Goal: Information Seeking & Learning: Learn about a topic

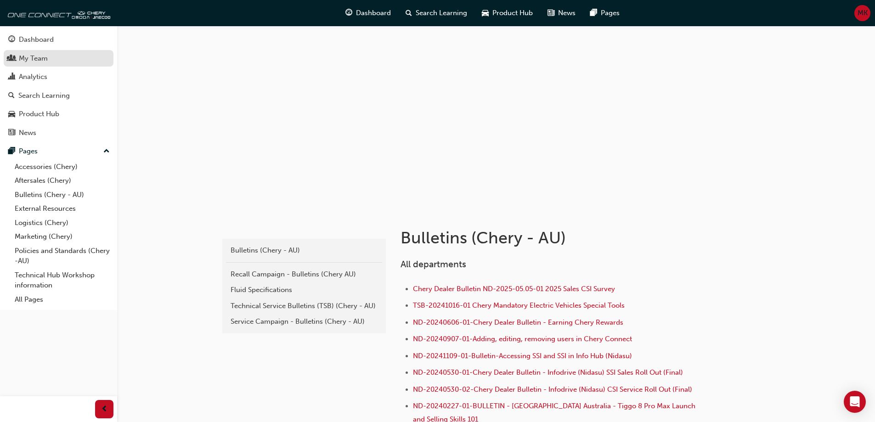
click at [41, 58] on div "My Team" at bounding box center [33, 58] width 29 height 11
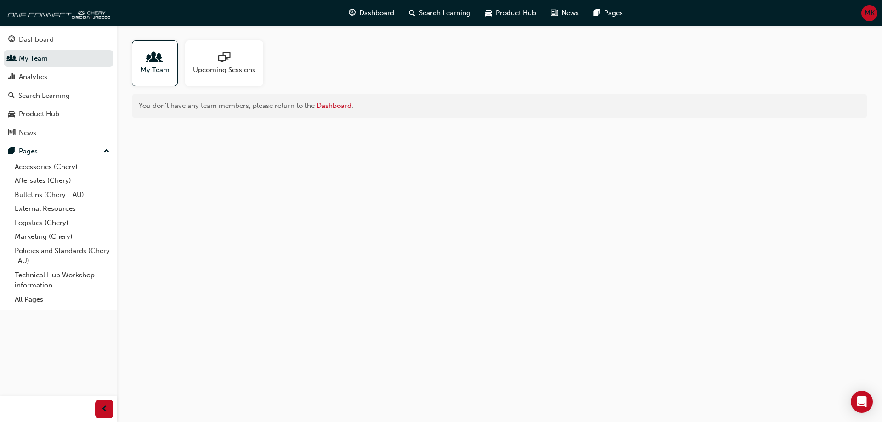
click at [158, 69] on span "My Team" at bounding box center [155, 70] width 29 height 11
click at [33, 45] on div "Dashboard" at bounding box center [58, 39] width 101 height 11
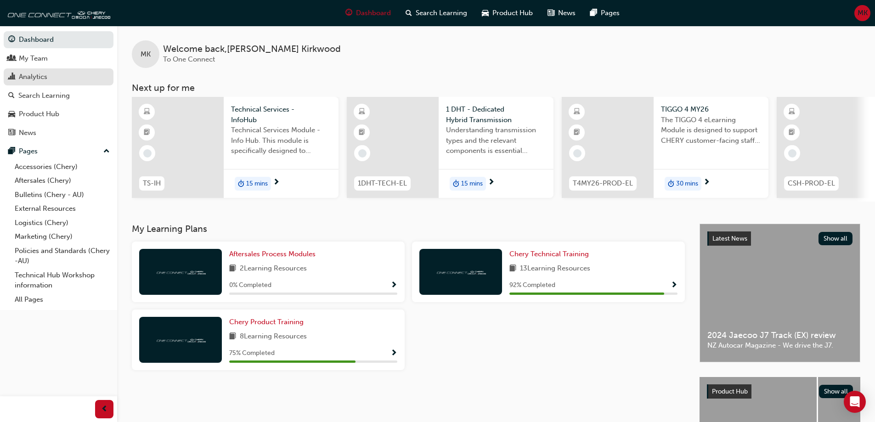
click at [34, 76] on div "Analytics" at bounding box center [33, 77] width 28 height 11
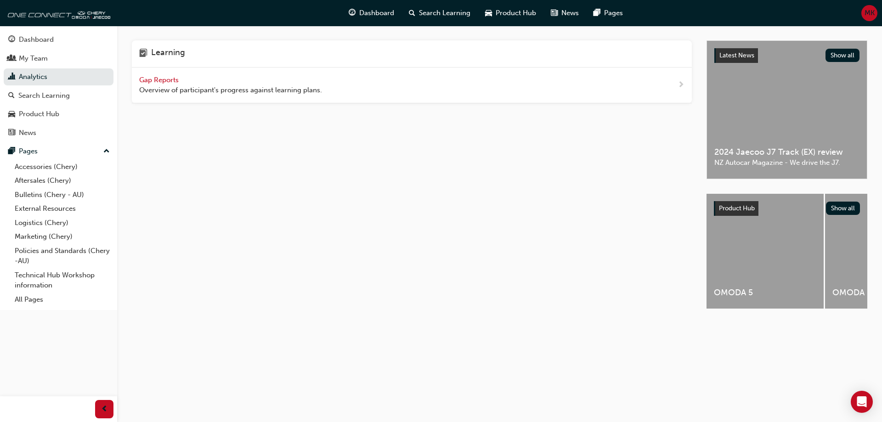
click at [169, 78] on span "Gap Reports" at bounding box center [159, 80] width 41 height 8
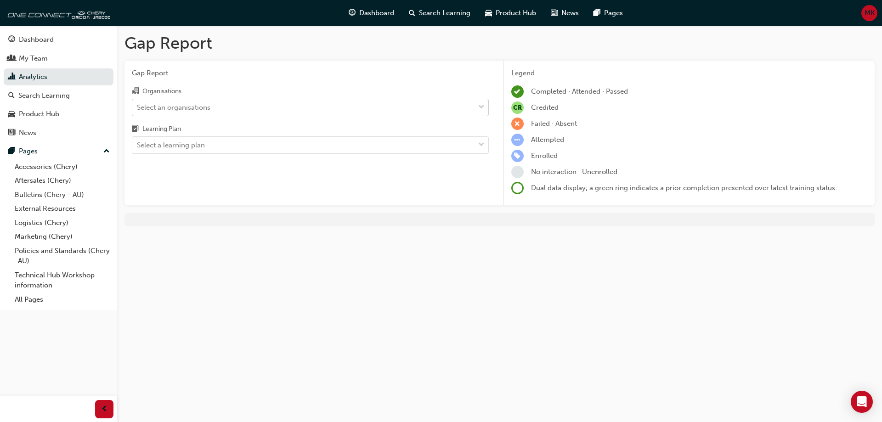
click at [193, 105] on div "Select an organisations" at bounding box center [174, 107] width 74 height 11
click at [138, 105] on input "Organisations Select an organisations" at bounding box center [137, 107] width 1 height 8
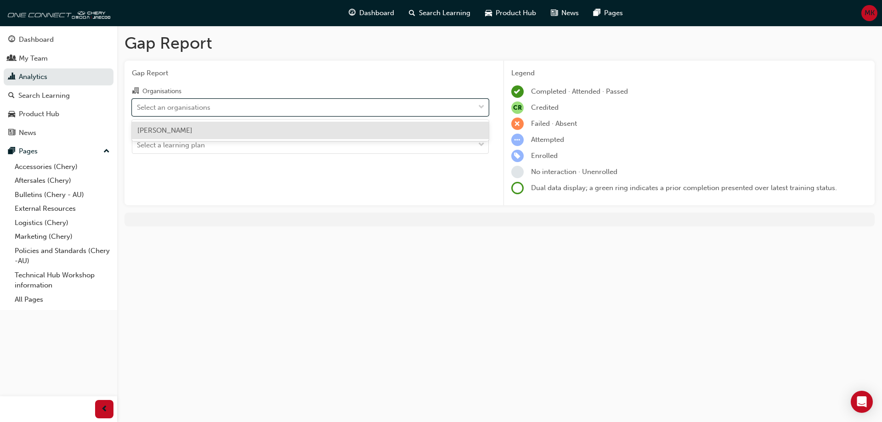
click at [193, 125] on div "[PERSON_NAME]" at bounding box center [310, 131] width 357 height 18
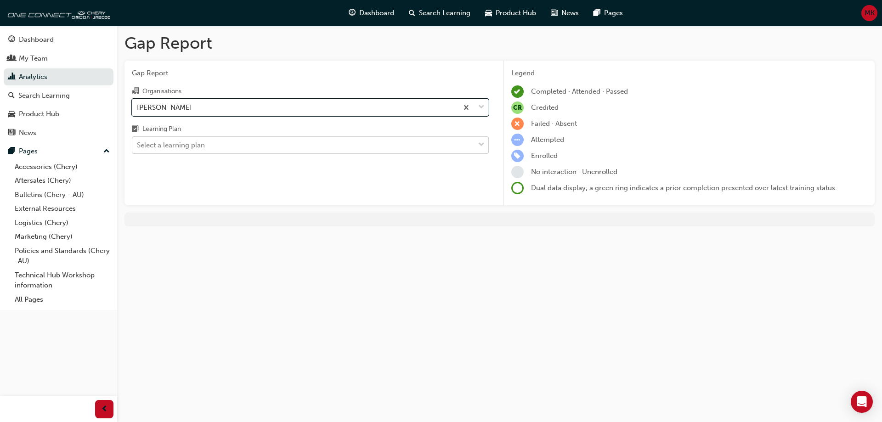
click at [197, 147] on div "Select a learning plan" at bounding box center [171, 145] width 68 height 11
click at [138, 147] on input "Learning Plan Select a learning plan" at bounding box center [137, 145] width 1 height 8
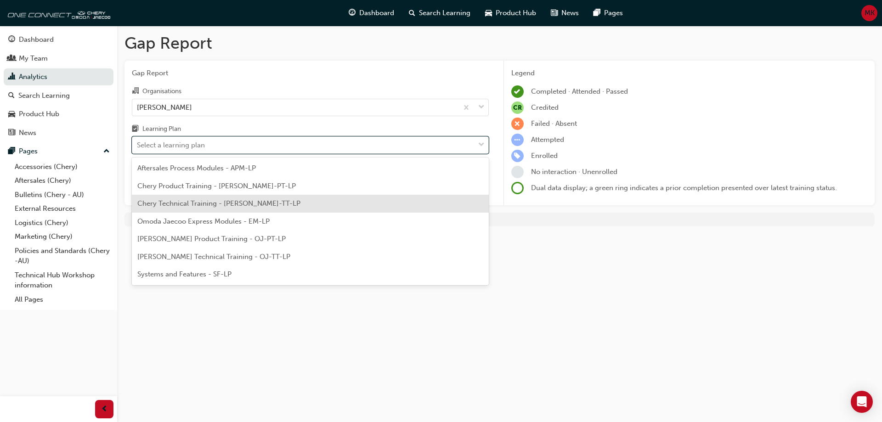
click at [207, 204] on span "Chery Technical Training - [PERSON_NAME]-TT-LP" at bounding box center [218, 203] width 163 height 8
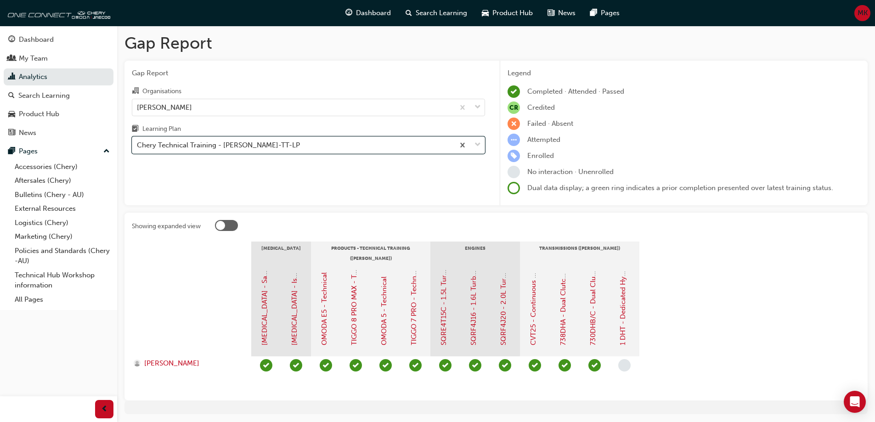
scroll to position [30, 0]
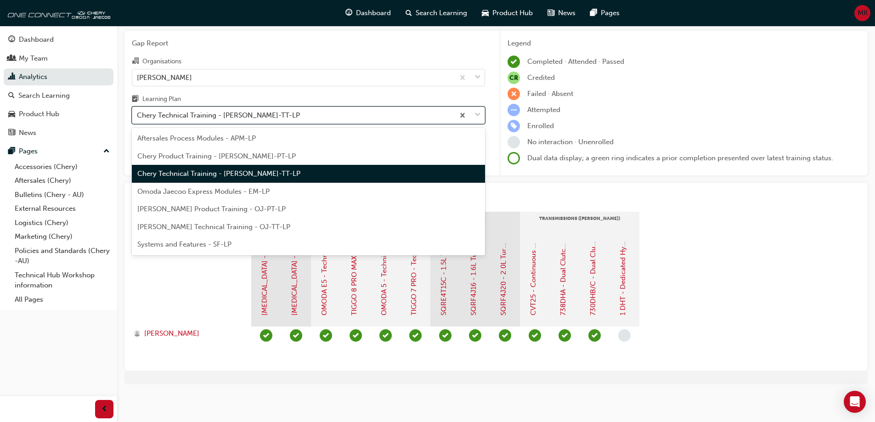
click at [225, 114] on div "Chery Technical Training - [PERSON_NAME]-TT-LP" at bounding box center [218, 115] width 163 height 11
click at [138, 114] on input "Learning Plan option Chery Technical Training - [PERSON_NAME]-TT-LP, selected. …" at bounding box center [137, 115] width 1 height 8
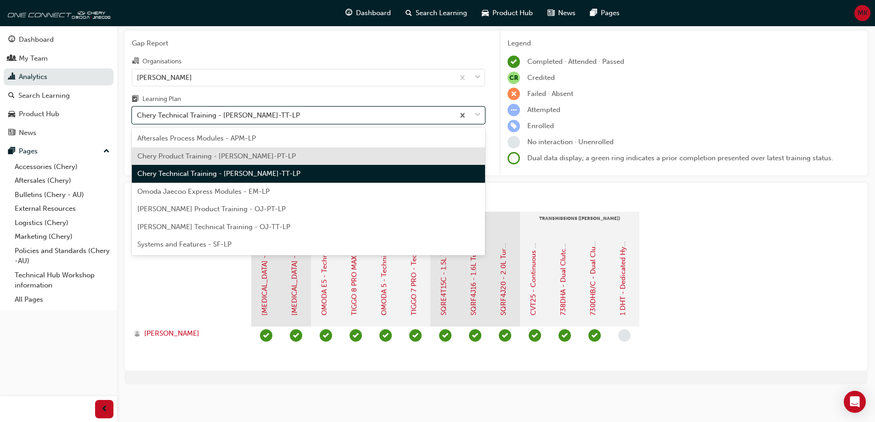
click at [209, 159] on span "Chery Product Training - [PERSON_NAME]-PT-LP" at bounding box center [216, 156] width 159 height 8
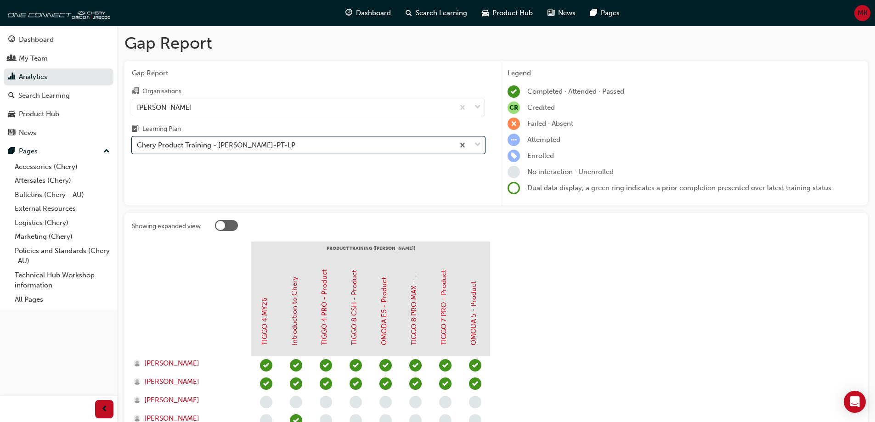
click at [212, 145] on div "Chery Product Training - [PERSON_NAME]-PT-LP" at bounding box center [216, 145] width 159 height 11
click at [138, 145] on input "Learning Plan option Chery Product Training - [PERSON_NAME]-PT-LP, selected. 0 …" at bounding box center [137, 145] width 1 height 8
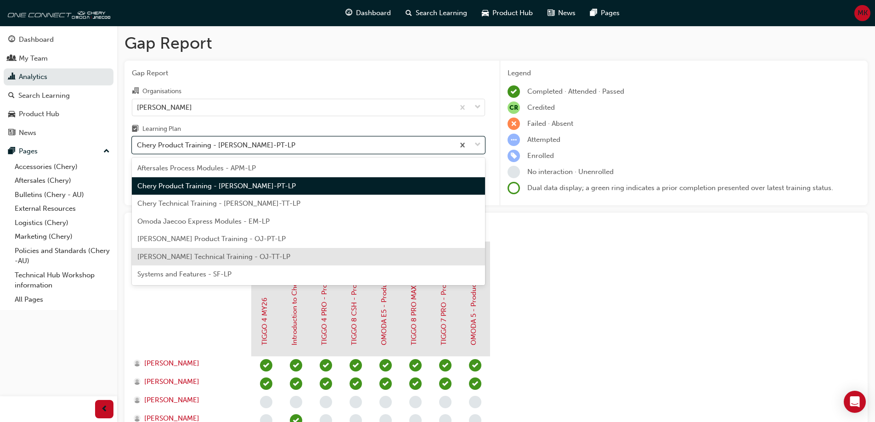
click at [197, 257] on span "[PERSON_NAME] Technical Training - OJ-TT-LP" at bounding box center [213, 257] width 153 height 8
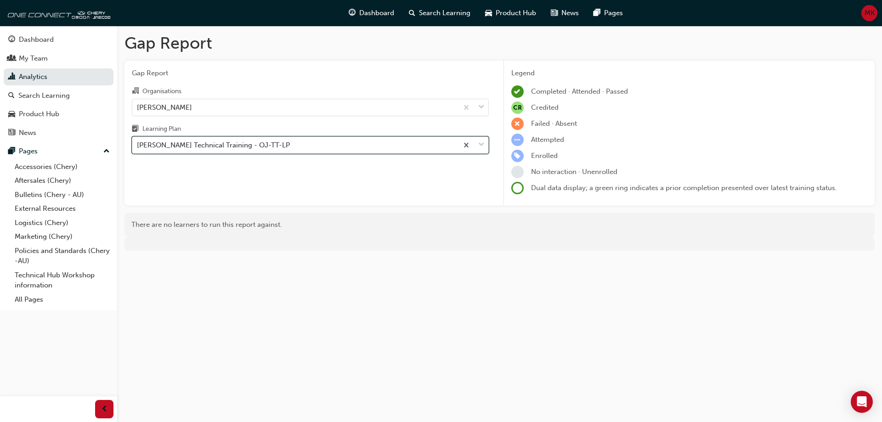
click at [232, 148] on div "[PERSON_NAME] Technical Training - OJ-TT-LP" at bounding box center [213, 145] width 153 height 11
click at [138, 148] on input "Learning Plan option Omoda Jaecoo Technical Training - OJ-TT-LP, selected. 0 re…" at bounding box center [137, 145] width 1 height 8
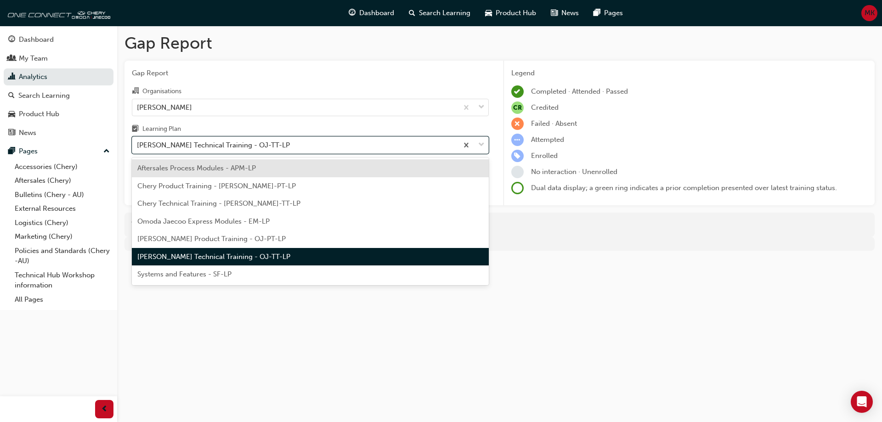
click at [219, 238] on span "[PERSON_NAME] Product Training - OJ-PT-LP" at bounding box center [211, 239] width 148 height 8
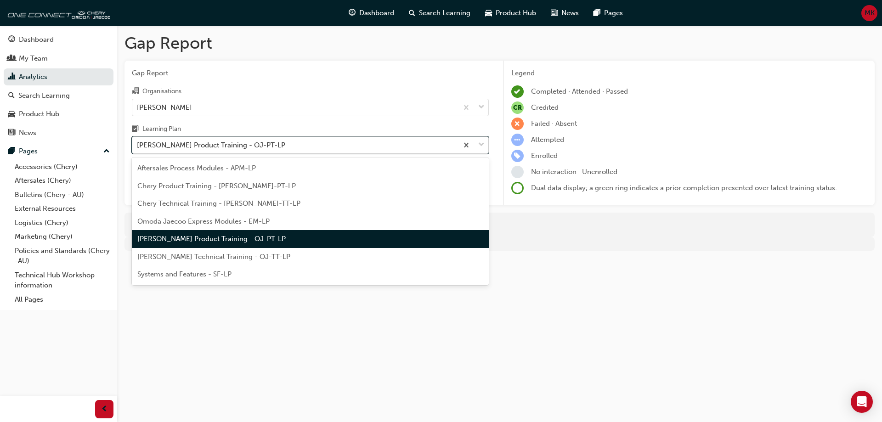
click at [227, 143] on div "[PERSON_NAME] Product Training - OJ-PT-LP" at bounding box center [211, 145] width 148 height 11
click at [138, 143] on input "Learning Plan option [PERSON_NAME] Product Training - OJ-PT-LP, selected. optio…" at bounding box center [137, 145] width 1 height 8
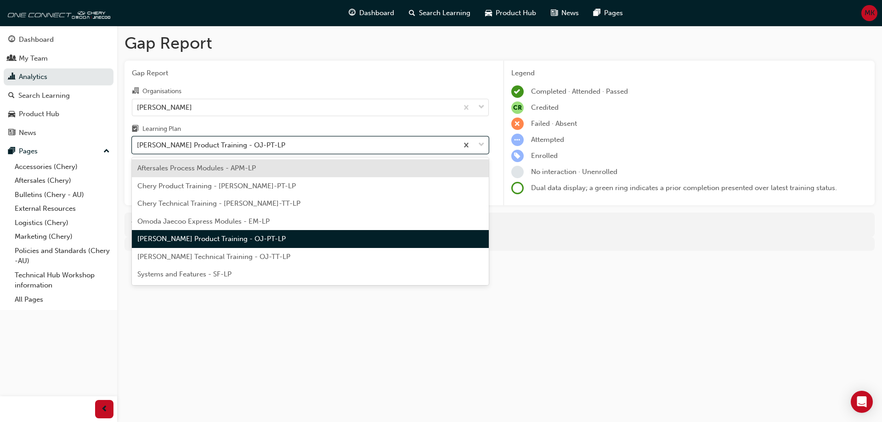
click at [220, 220] on span "Omoda Jaecoo Express Modules - EM-LP" at bounding box center [203, 221] width 132 height 8
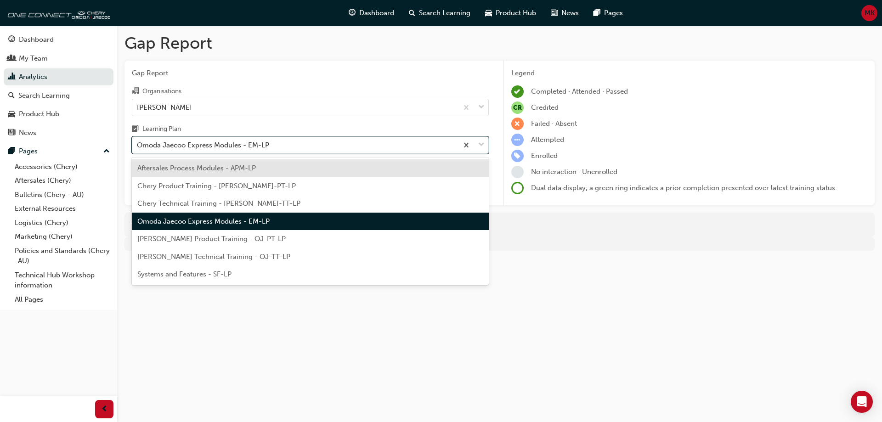
click at [224, 146] on div "Omoda Jaecoo Express Modules - EM-LP" at bounding box center [203, 145] width 132 height 11
click at [138, 146] on input "Learning Plan option Omoda Jaecoo Express Modules - EM-LP, selected. option Aft…" at bounding box center [137, 145] width 1 height 8
click at [215, 166] on span "Aftersales Process Modules - APM-LP" at bounding box center [196, 168] width 119 height 8
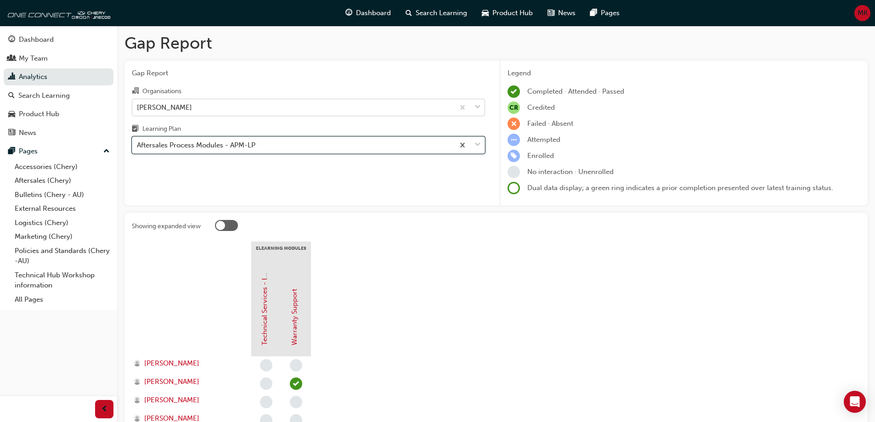
click at [178, 110] on div "[PERSON_NAME]" at bounding box center [164, 107] width 55 height 11
click at [138, 110] on input "Organisations [PERSON_NAME]" at bounding box center [137, 107] width 1 height 8
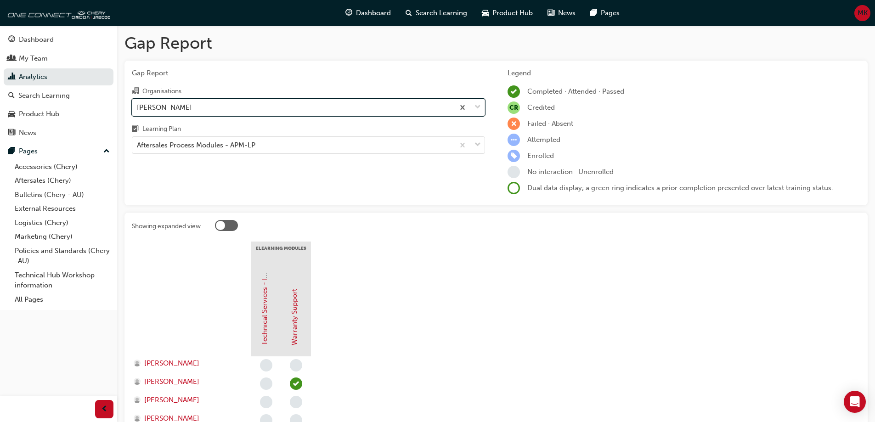
click at [178, 110] on div "[PERSON_NAME]" at bounding box center [164, 107] width 55 height 11
click at [138, 110] on input "Organisations option [PERSON_NAME], selected. 0 results available. Select is fo…" at bounding box center [137, 107] width 1 height 8
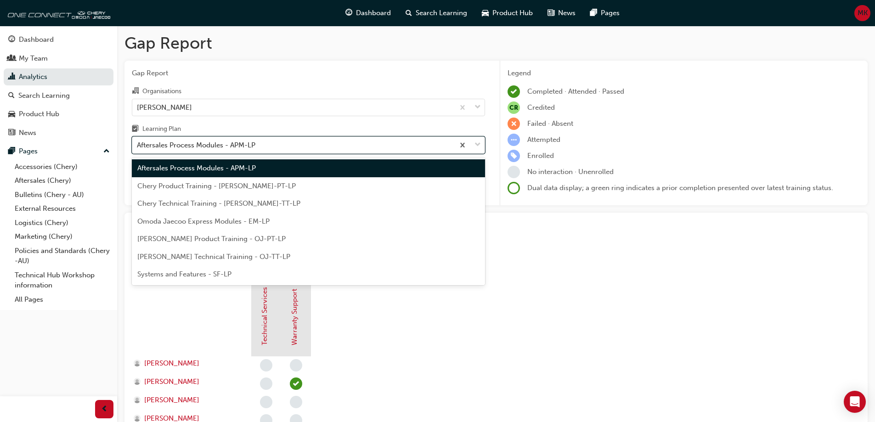
click at [175, 149] on div "Aftersales Process Modules - APM-LP" at bounding box center [196, 145] width 119 height 11
click at [138, 149] on input "Learning Plan option Aftersales Process Modules - APM-LP, selected. option Afte…" at bounding box center [137, 145] width 1 height 8
click at [182, 277] on span "Systems and Features - SF-LP" at bounding box center [184, 274] width 94 height 8
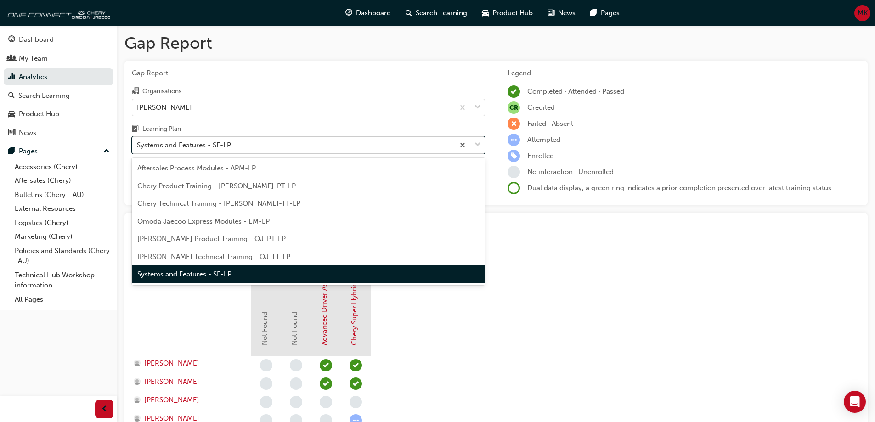
click at [177, 143] on div "Systems and Features - SF-LP" at bounding box center [184, 145] width 94 height 11
click at [138, 143] on input "Learning Plan option Systems and Features - SF-LP, selected. option Systems and…" at bounding box center [137, 145] width 1 height 8
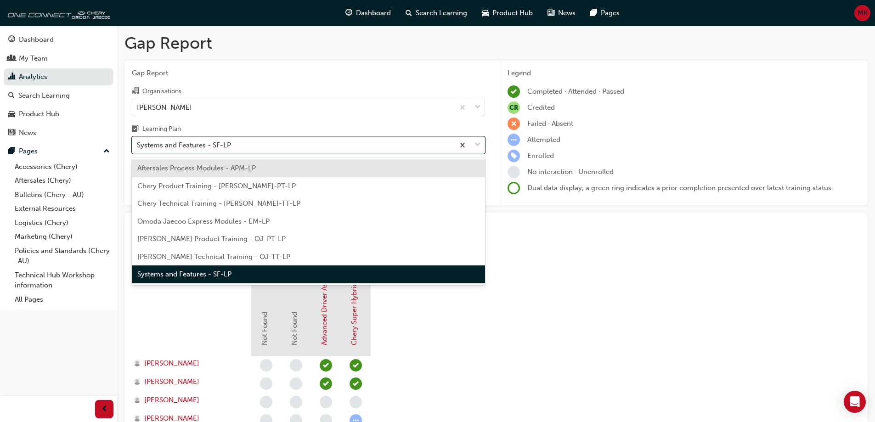
click at [174, 186] on span "Chery Product Training - [PERSON_NAME]-PT-LP" at bounding box center [216, 186] width 159 height 8
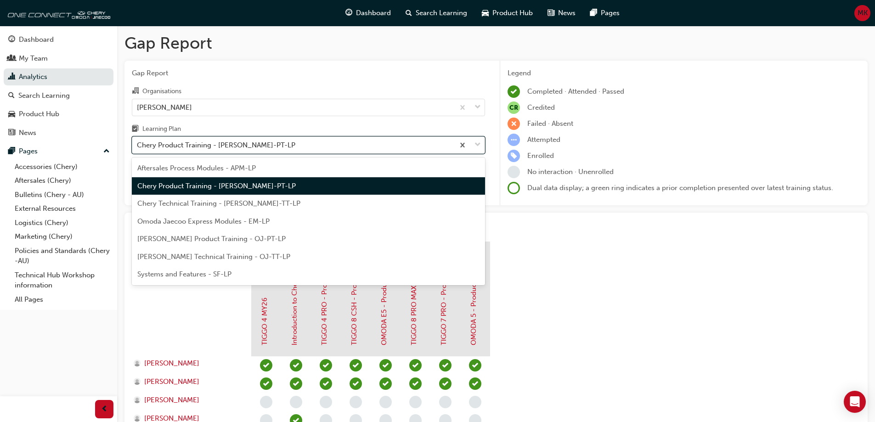
click at [170, 147] on div "Chery Product Training - [PERSON_NAME]-PT-LP" at bounding box center [216, 145] width 159 height 11
click at [138, 147] on input "Learning Plan option Chery Product Training - [PERSON_NAME]-PT-LP, selected. op…" at bounding box center [137, 145] width 1 height 8
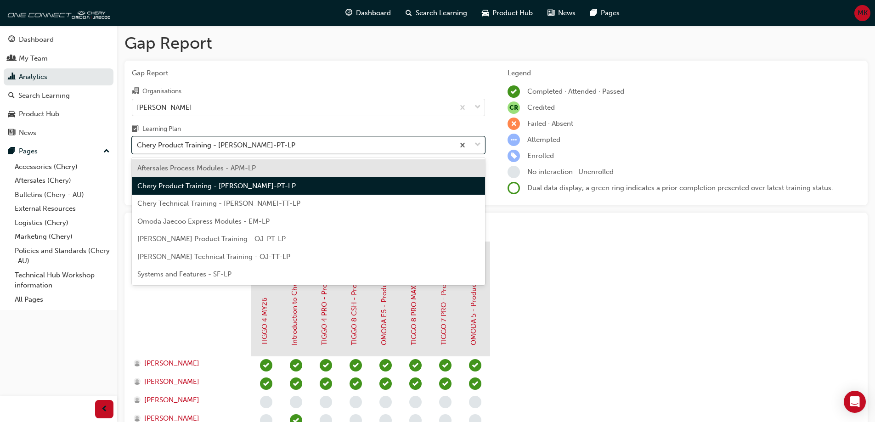
click at [170, 202] on span "Chery Technical Training - [PERSON_NAME]-TT-LP" at bounding box center [218, 203] width 163 height 8
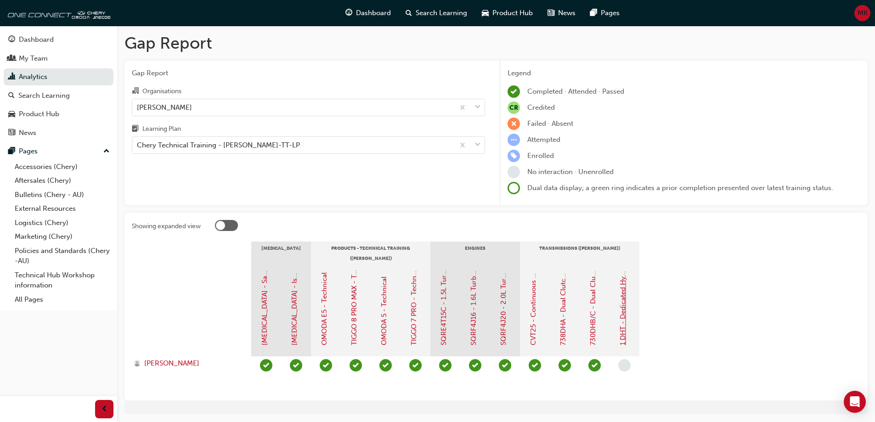
click at [624, 326] on link "1 DHT - Dedicated Hybrid Transmission" at bounding box center [623, 283] width 8 height 126
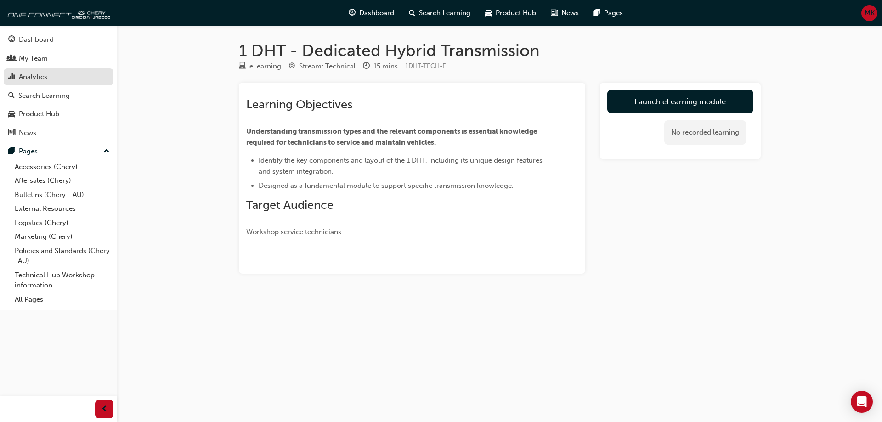
click at [37, 75] on div "Analytics" at bounding box center [33, 77] width 28 height 11
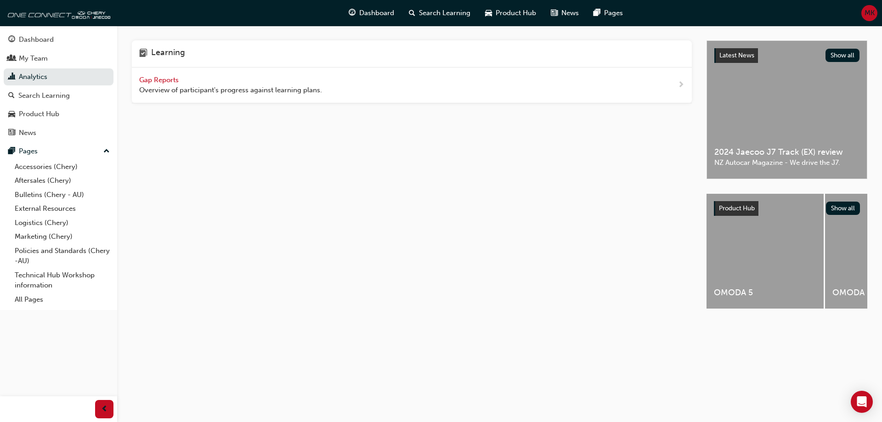
click at [148, 79] on span "Gap Reports" at bounding box center [159, 80] width 41 height 8
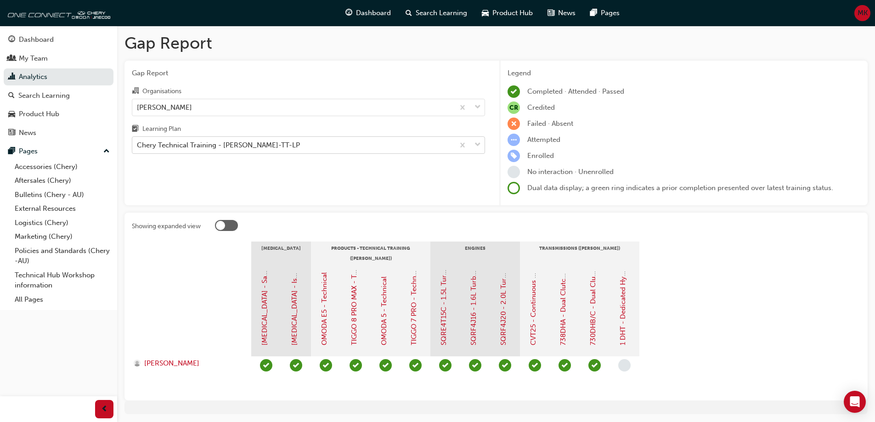
click at [306, 146] on div "Chery Technical Training - [PERSON_NAME]-TT-LP" at bounding box center [293, 145] width 322 height 16
click at [138, 146] on input "Learning Plan Chery Technical Training - [PERSON_NAME]-TT-LP" at bounding box center [137, 145] width 1 height 8
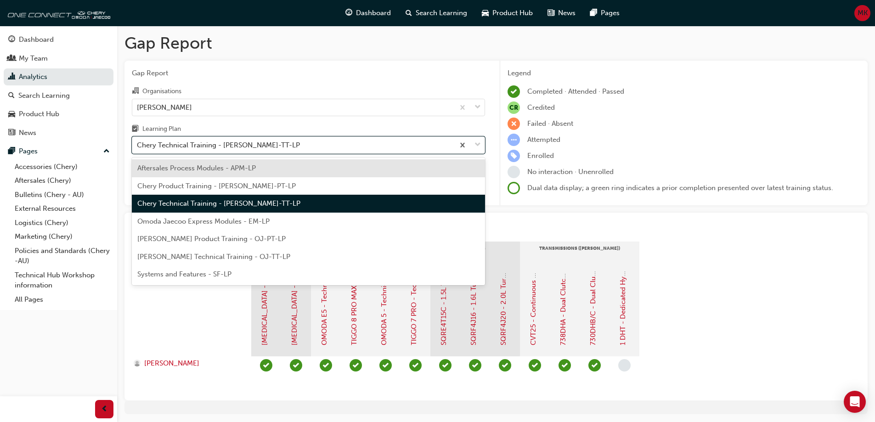
click at [293, 202] on div "Chery Technical Training - [PERSON_NAME]-TT-LP" at bounding box center [308, 204] width 353 height 18
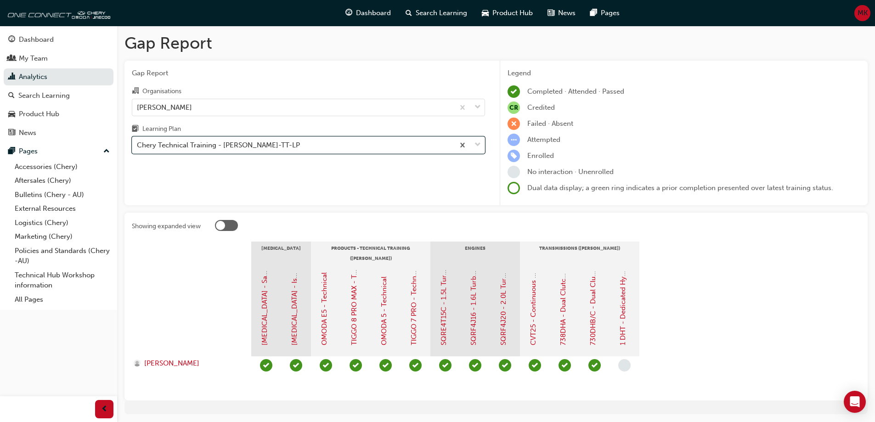
click at [222, 224] on div at bounding box center [220, 225] width 9 height 9
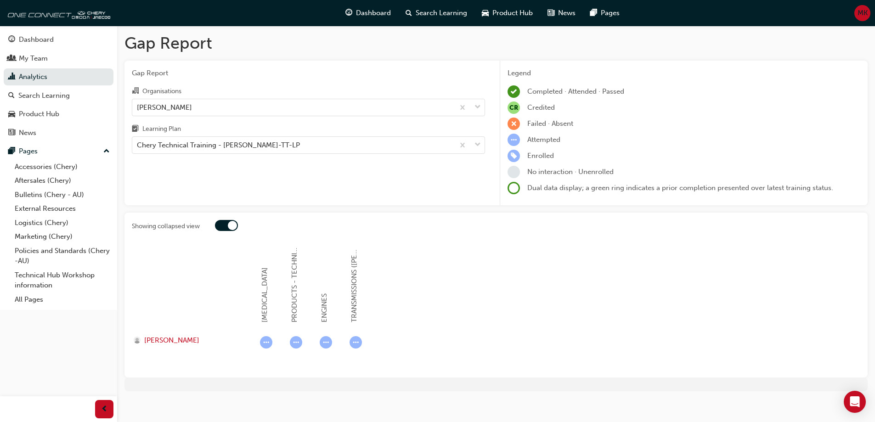
click at [232, 226] on div at bounding box center [232, 225] width 9 height 9
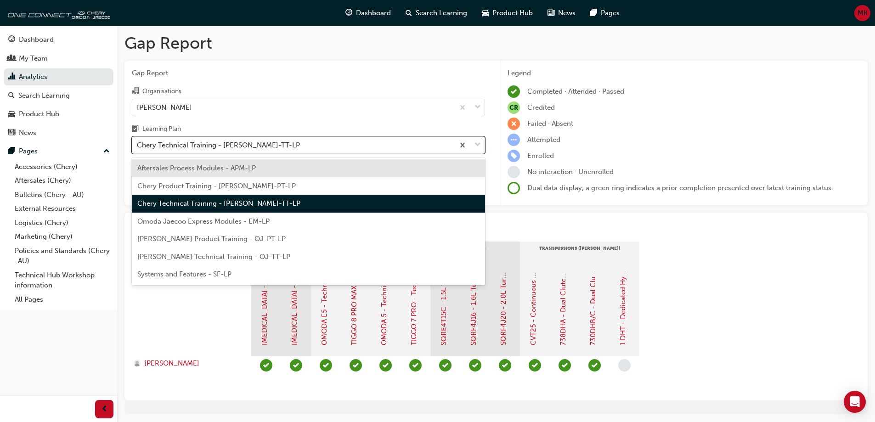
click at [209, 147] on div "Chery Technical Training - [PERSON_NAME]-TT-LP" at bounding box center [218, 145] width 163 height 11
click at [138, 147] on input "Learning Plan option Chery Technical Training - [PERSON_NAME]-TT-LP, selected. …" at bounding box center [137, 145] width 1 height 8
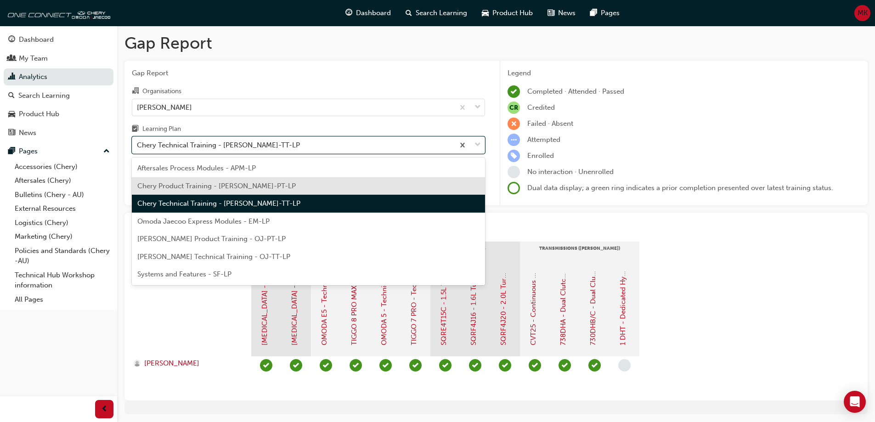
click at [199, 184] on span "Chery Product Training - [PERSON_NAME]-PT-LP" at bounding box center [216, 186] width 159 height 8
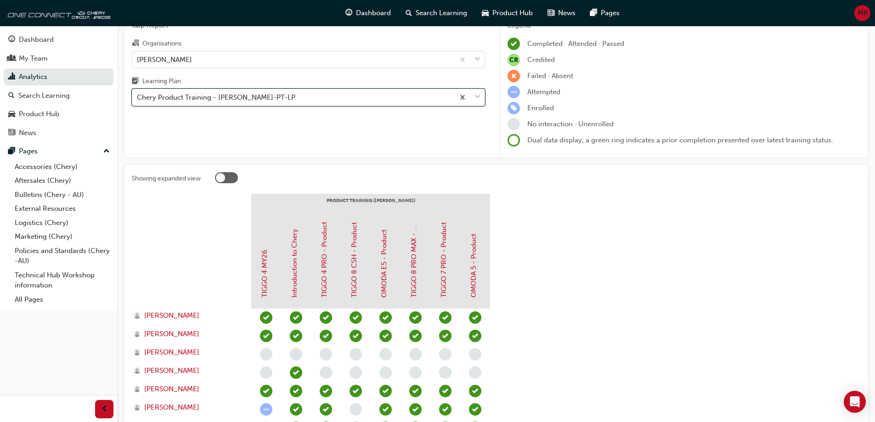
scroll to position [39, 0]
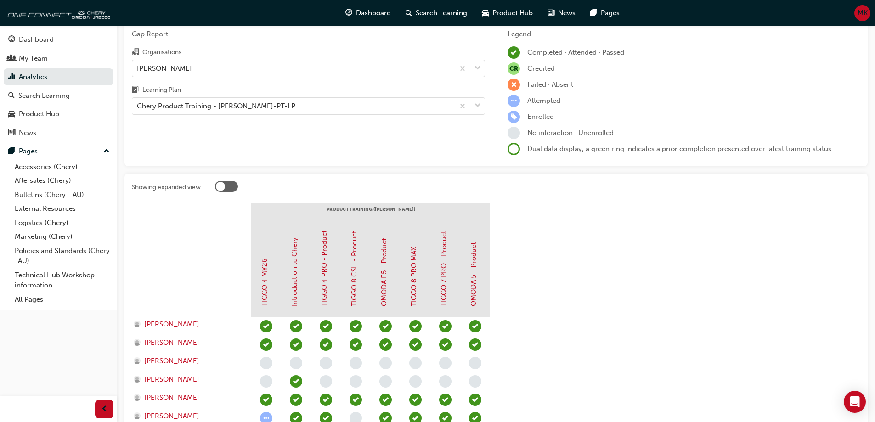
click at [222, 185] on div at bounding box center [220, 186] width 9 height 9
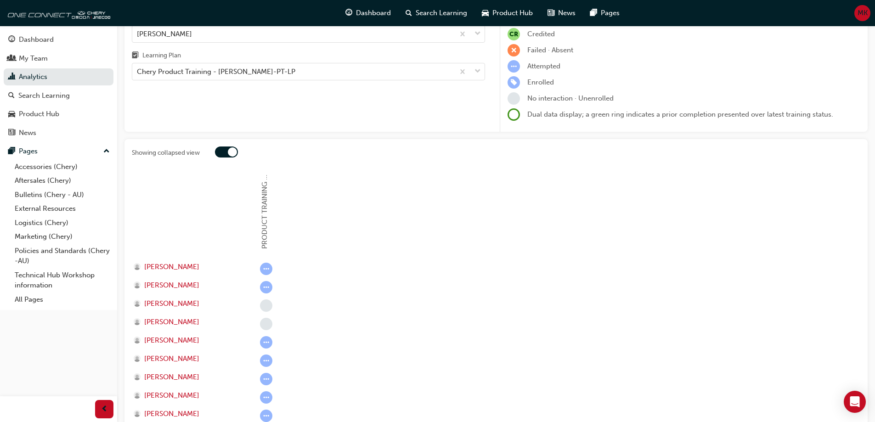
scroll to position [0, 0]
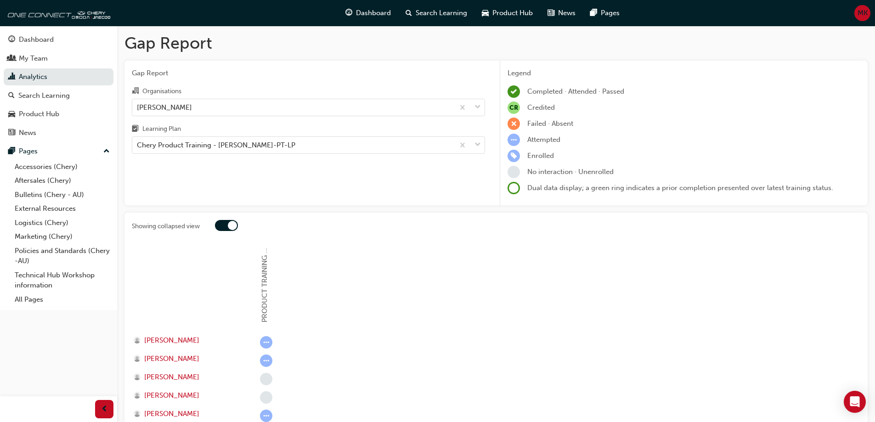
click at [233, 225] on div at bounding box center [232, 225] width 9 height 9
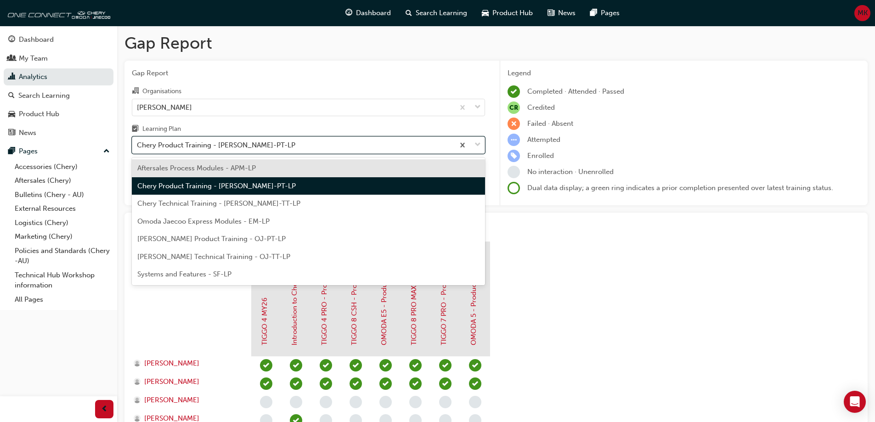
click at [244, 144] on div "Chery Product Training - [PERSON_NAME]-PT-LP" at bounding box center [216, 145] width 159 height 11
click at [138, 144] on input "Learning Plan option Chery Product Training - [PERSON_NAME]-PT-LP, selected. op…" at bounding box center [137, 145] width 1 height 8
click at [219, 168] on span "Aftersales Process Modules - APM-LP" at bounding box center [196, 168] width 119 height 8
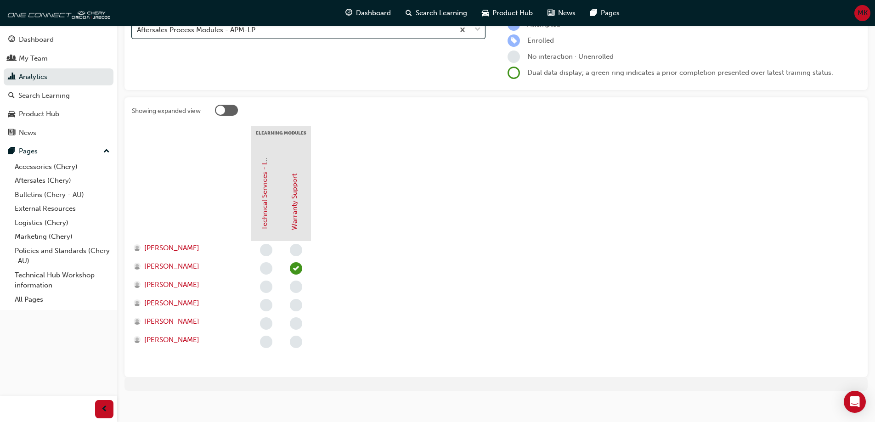
scroll to position [122, 0]
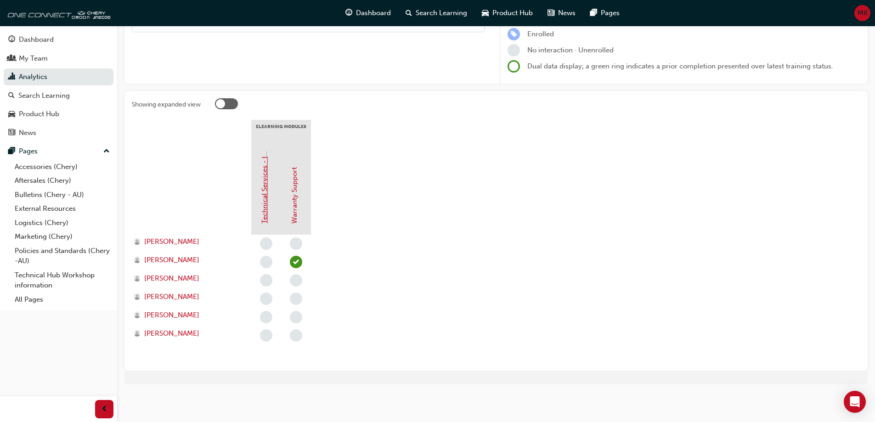
click at [265, 208] on link "Technical Services - InfoHub" at bounding box center [265, 178] width 8 height 91
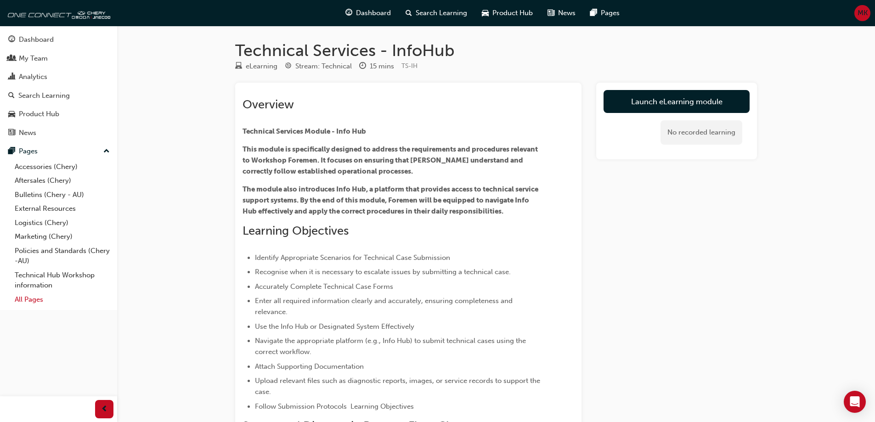
click at [31, 301] on link "All Pages" at bounding box center [62, 300] width 102 height 14
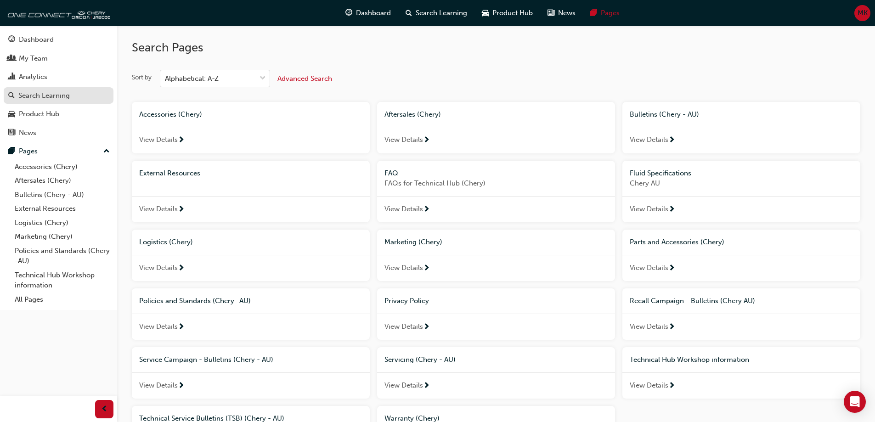
click at [32, 95] on div "Search Learning" at bounding box center [43, 96] width 51 height 11
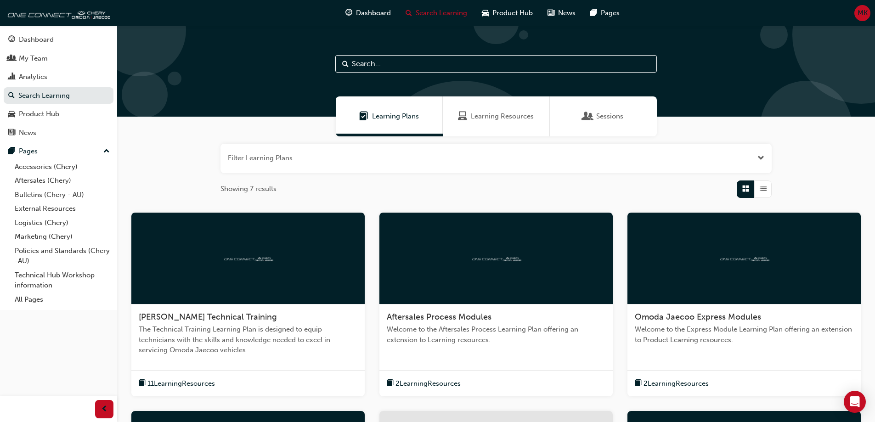
click at [519, 121] on span "Learning Resources" at bounding box center [502, 116] width 63 height 11
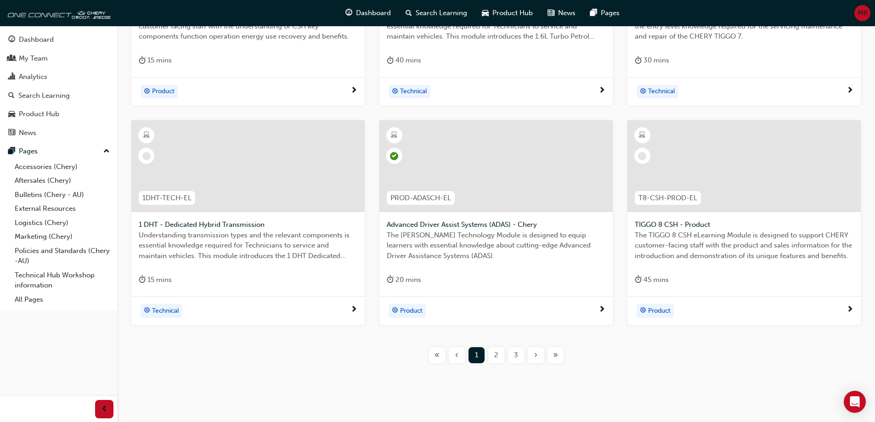
scroll to position [327, 0]
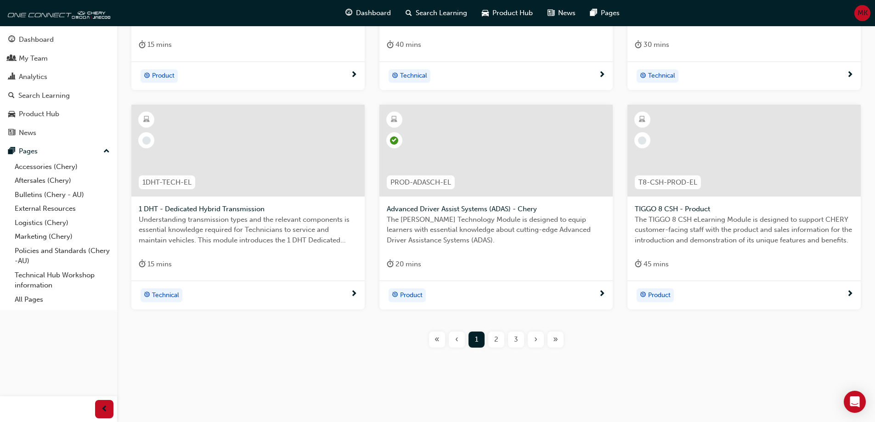
click at [496, 338] on span "2" at bounding box center [496, 340] width 4 height 11
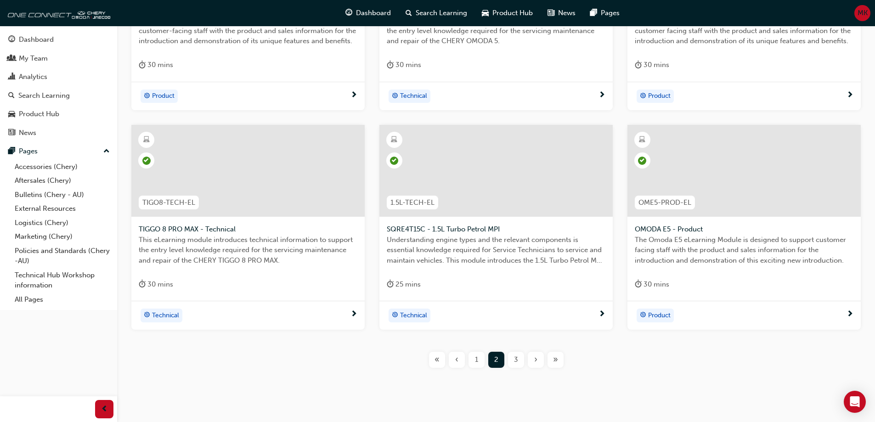
scroll to position [327, 0]
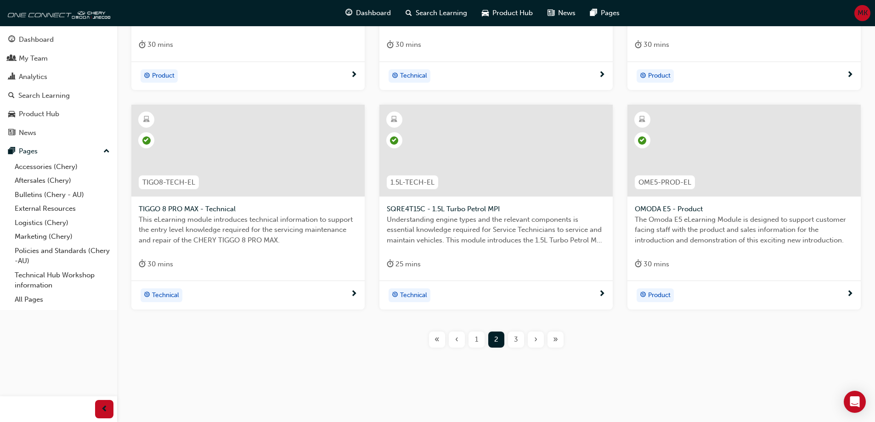
click at [516, 340] on span "3" at bounding box center [516, 340] width 4 height 11
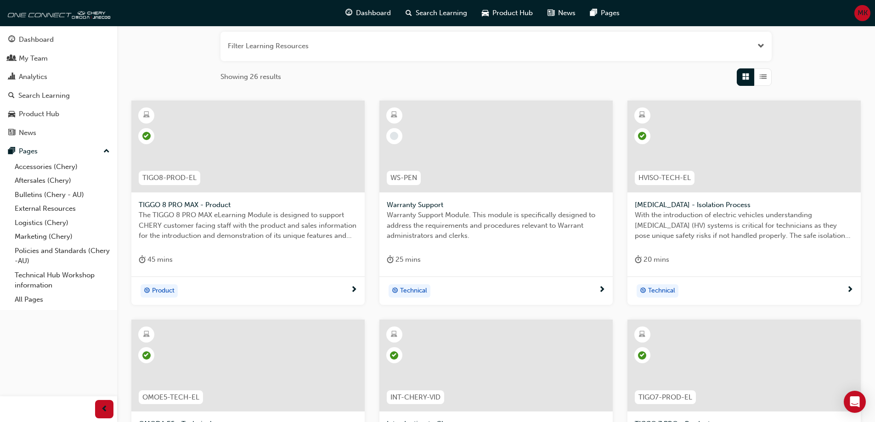
scroll to position [51, 0]
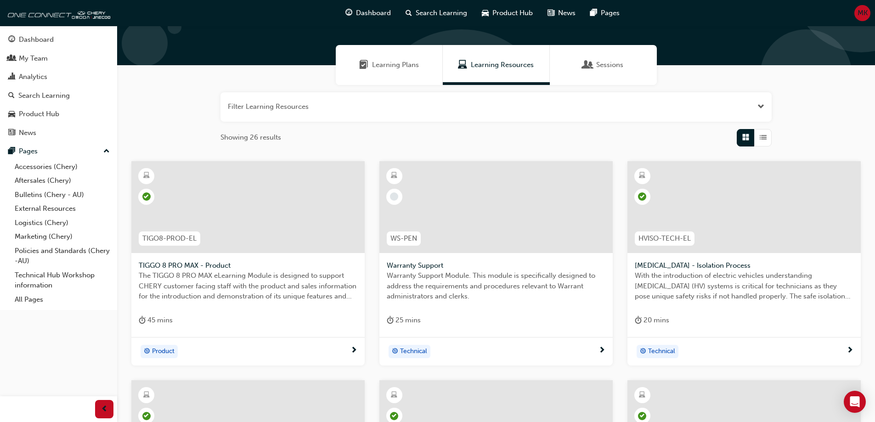
click at [867, 9] on span "MK" at bounding box center [863, 13] width 10 height 11
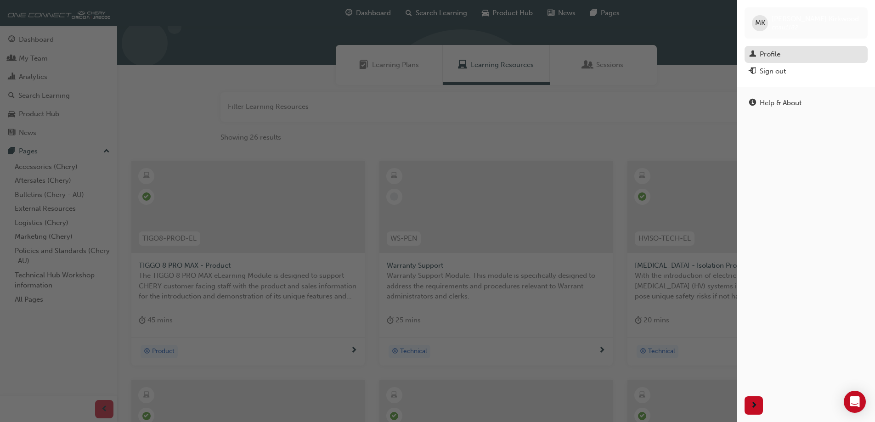
click at [776, 55] on div "Profile" at bounding box center [770, 54] width 21 height 11
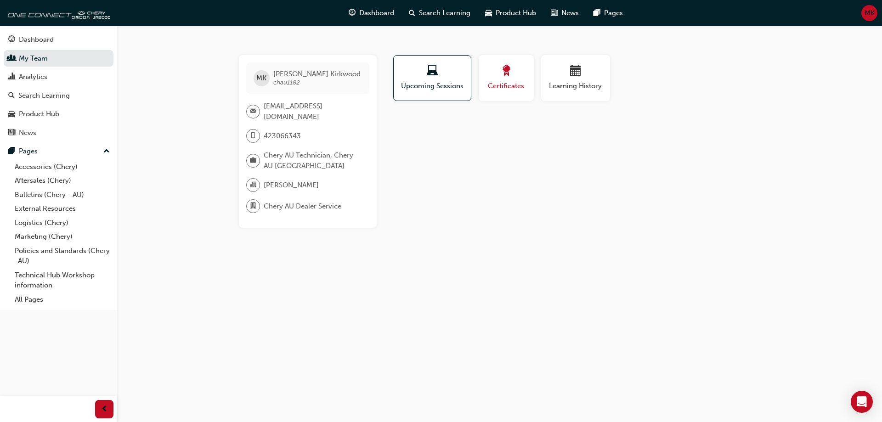
click at [514, 82] on span "Certificates" at bounding box center [506, 86] width 41 height 11
click at [564, 76] on div "button" at bounding box center [575, 72] width 55 height 14
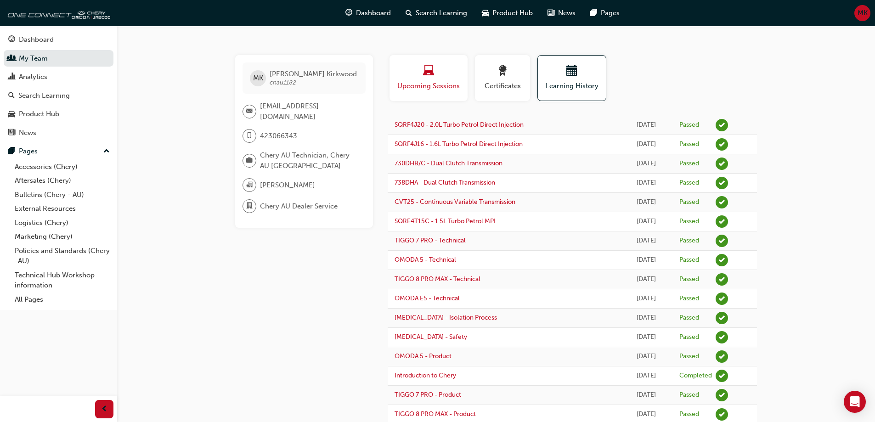
click at [431, 80] on div "Upcoming Sessions" at bounding box center [429, 78] width 64 height 26
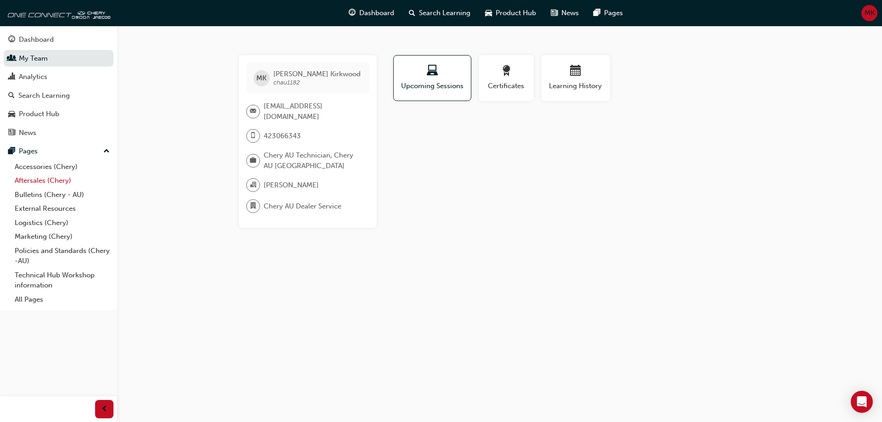
click at [35, 178] on link "Aftersales (Chery)" at bounding box center [62, 181] width 102 height 14
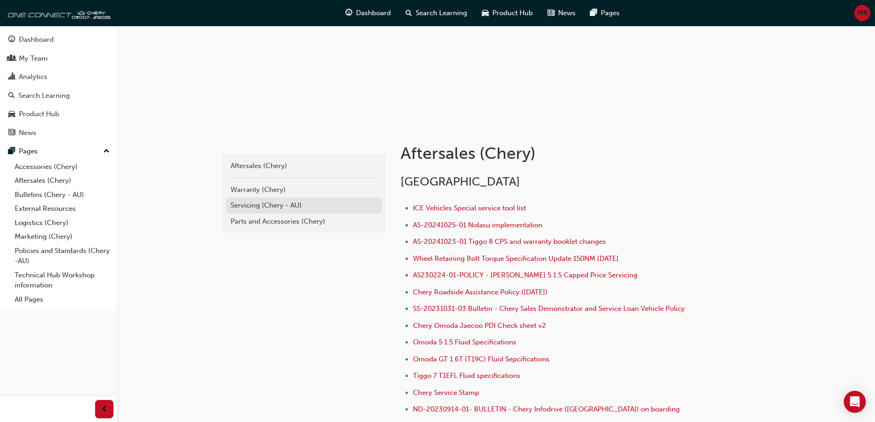
scroll to position [138, 0]
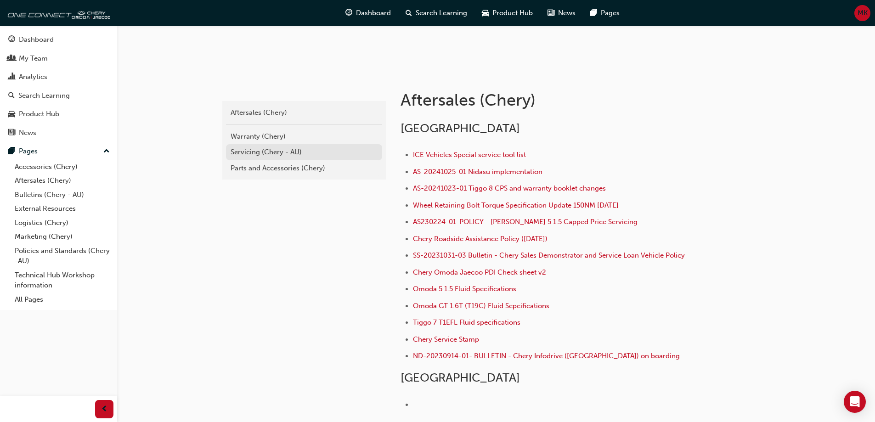
click at [289, 150] on div "Servicing (Chery - AU)" at bounding box center [304, 152] width 147 height 11
